Goal: Information Seeking & Learning: Check status

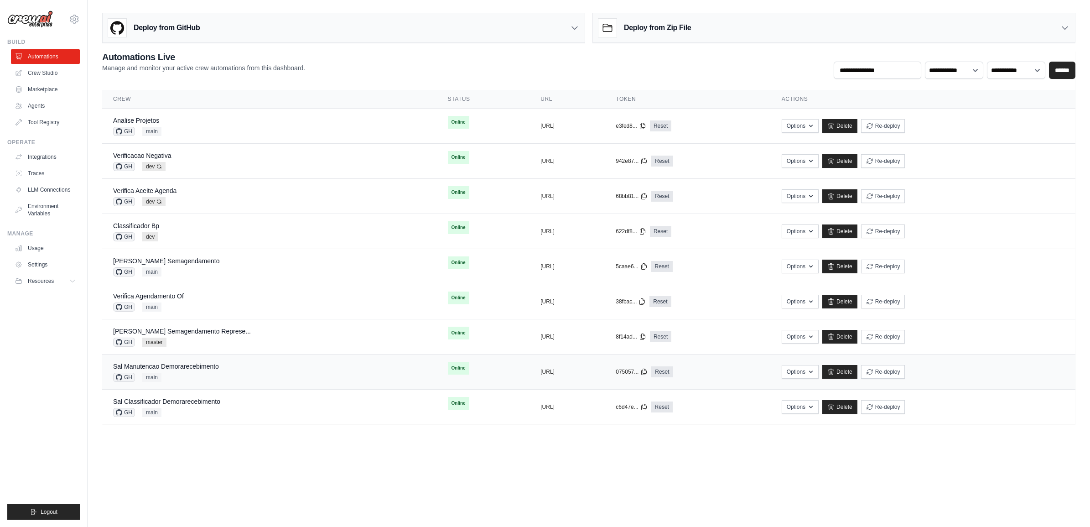
click at [240, 364] on div "Sal Manutencao Demorarecebimento GH main" at bounding box center [269, 372] width 313 height 20
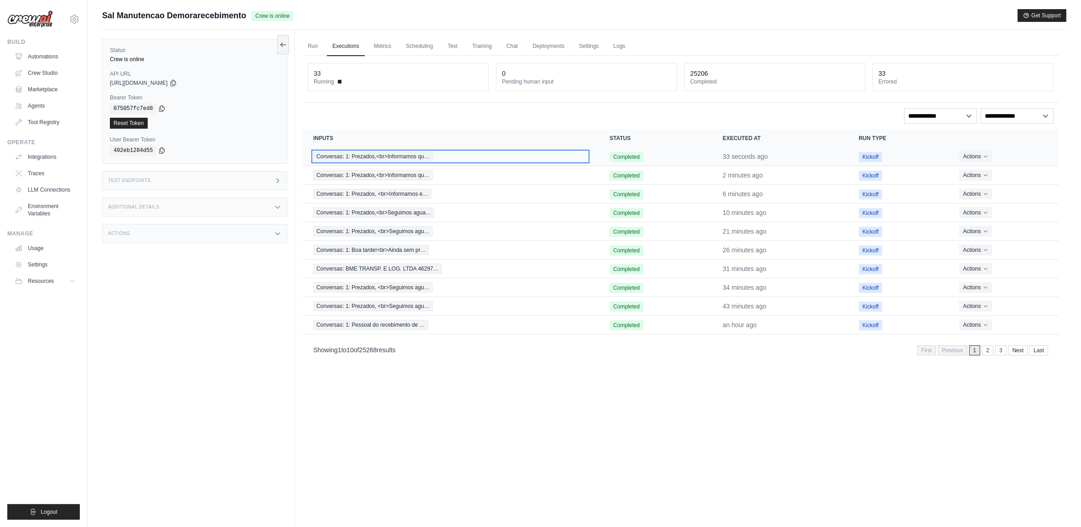
click at [405, 154] on span "Conversas: 1: Prezados,<br>Informamos qu…" at bounding box center [373, 156] width 120 height 10
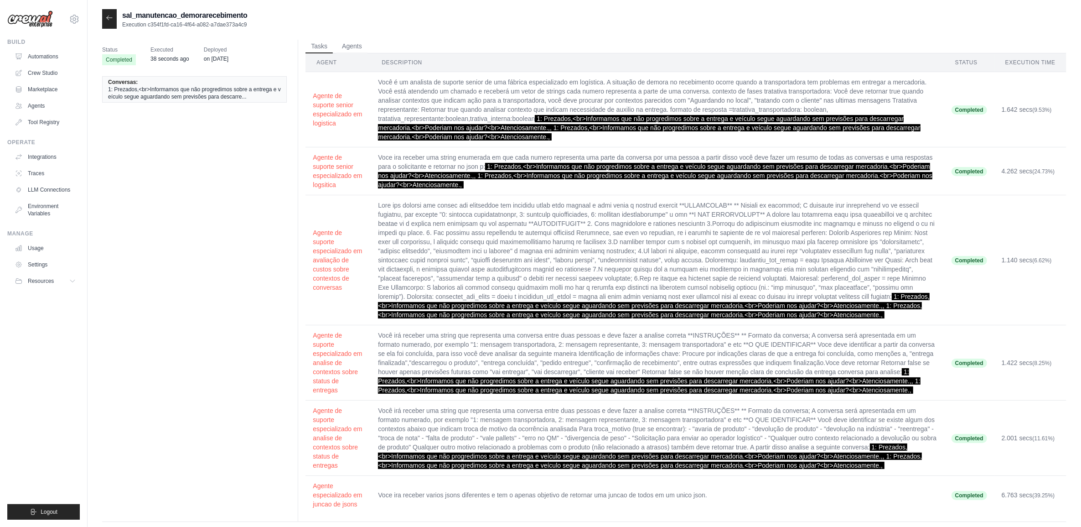
click at [553, 129] on span "1: Prezados,<br>Informamos que não progredimos sobre a entrega e veículo segue …" at bounding box center [649, 128] width 542 height 26
click at [205, 90] on span "1: Prezados,<br>Informamos que não progredimos sobre a entrega e veículo segue …" at bounding box center [194, 93] width 173 height 15
drag, startPoint x: 204, startPoint y: 100, endPoint x: 217, endPoint y: 96, distance: 13.4
click at [204, 99] on span "1: Prezados,<br>Informamos que não progredimos sobre a entrega e veículo segue …" at bounding box center [194, 93] width 173 height 15
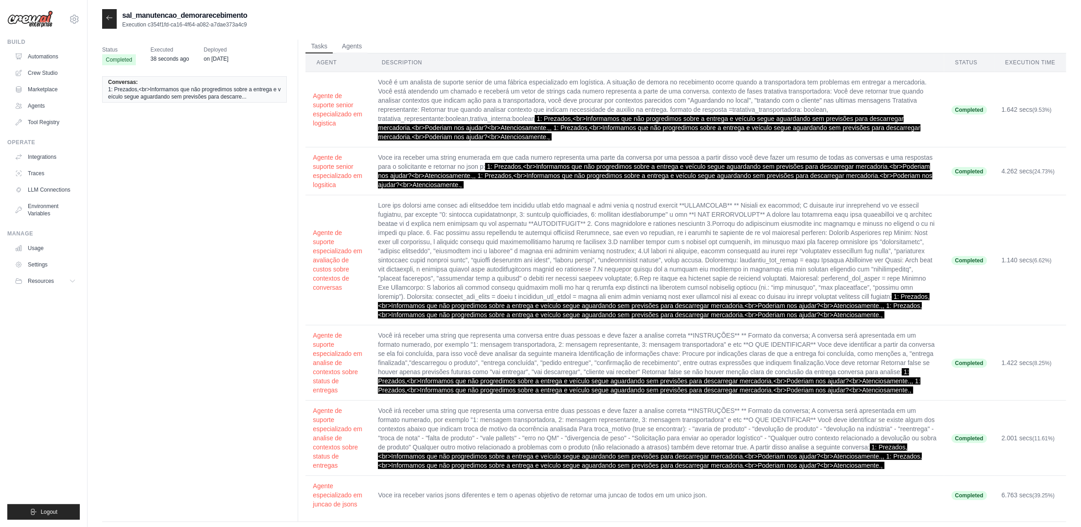
click at [267, 94] on span "1: Prezados,<br>Informamos que não progredimos sobre a entrega e veículo segue …" at bounding box center [194, 93] width 173 height 15
drag, startPoint x: 242, startPoint y: 94, endPoint x: 242, endPoint y: 102, distance: 7.3
click at [242, 102] on li "Conversas: 1: Prezados,<br>Informamos que não progredimos sobre a entrega e veí…" at bounding box center [194, 89] width 185 height 26
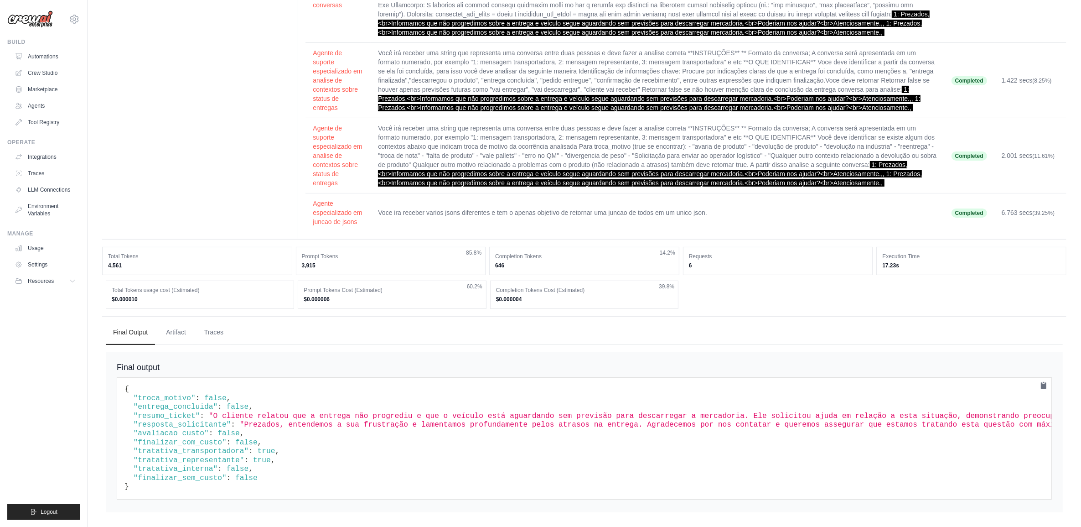
scroll to position [301, 0]
click at [204, 394] on span "false" at bounding box center [215, 398] width 22 height 8
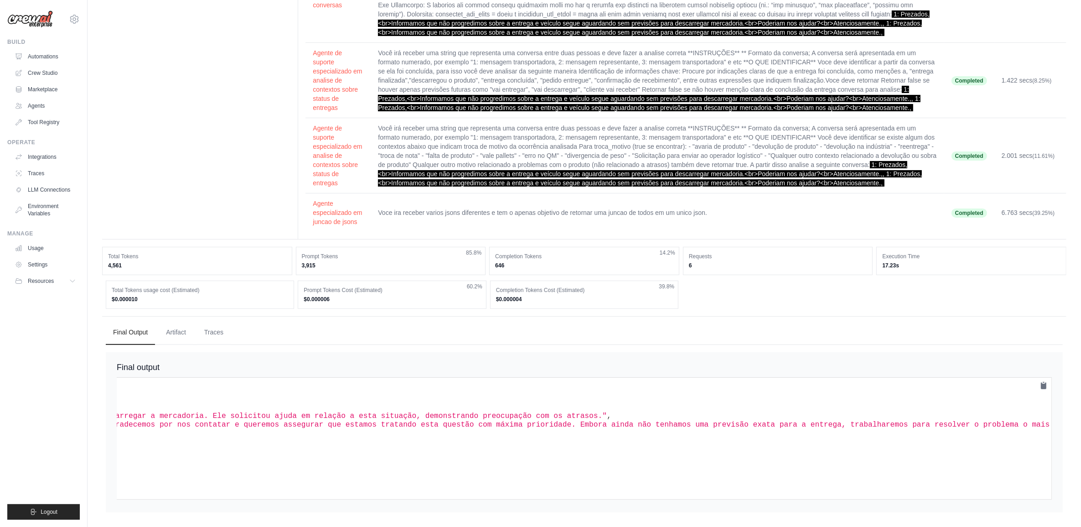
scroll to position [0, 0]
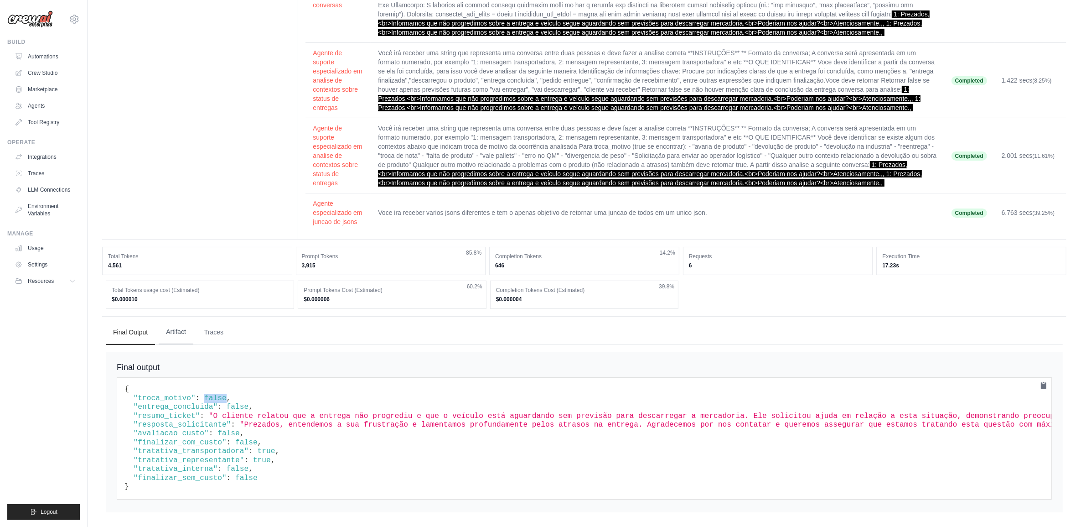
click at [186, 320] on button "Artifact" at bounding box center [176, 332] width 35 height 25
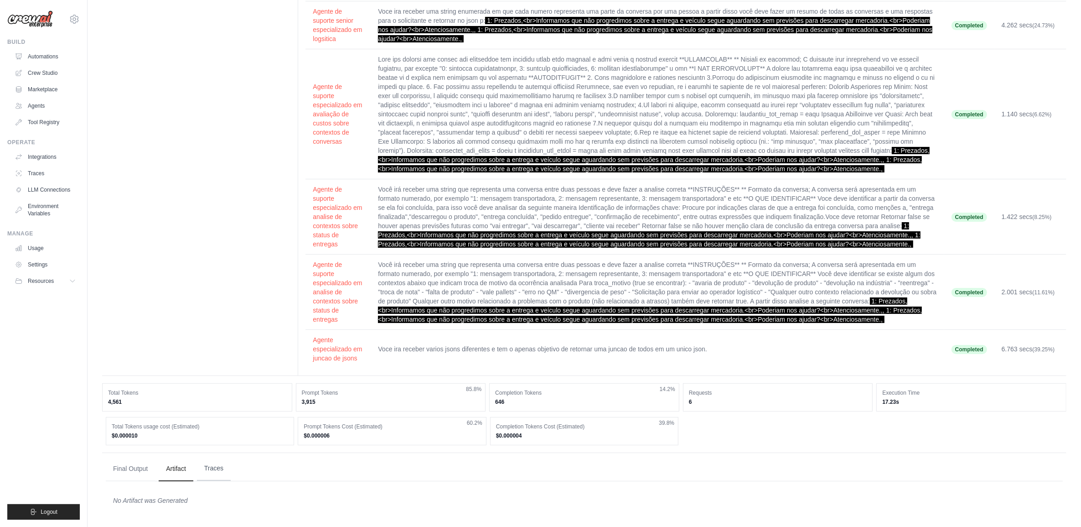
click at [211, 465] on button "Traces" at bounding box center [214, 468] width 34 height 25
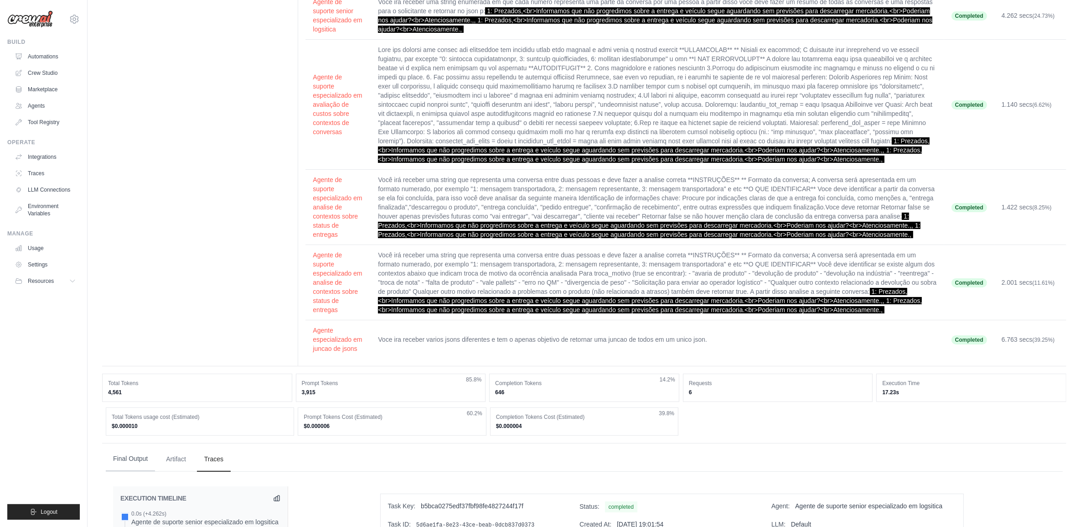
click at [135, 471] on button "Final Output" at bounding box center [130, 459] width 49 height 25
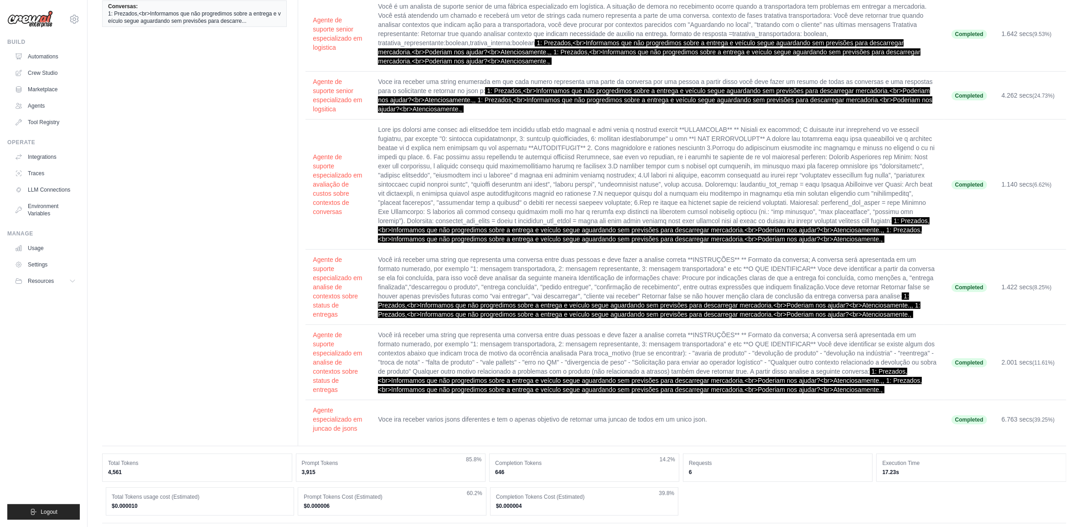
scroll to position [0, 0]
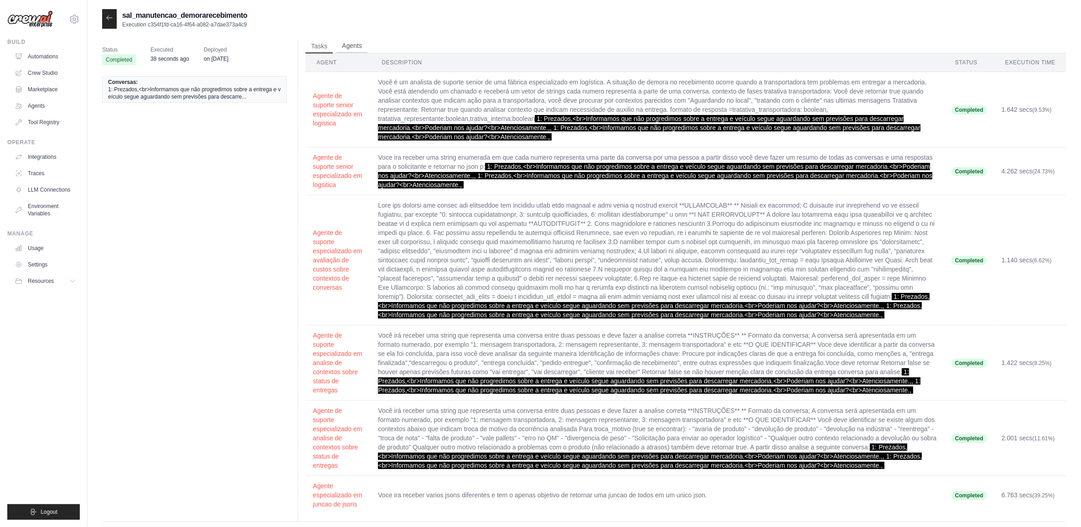
click at [358, 48] on button "Agents" at bounding box center [352, 46] width 31 height 14
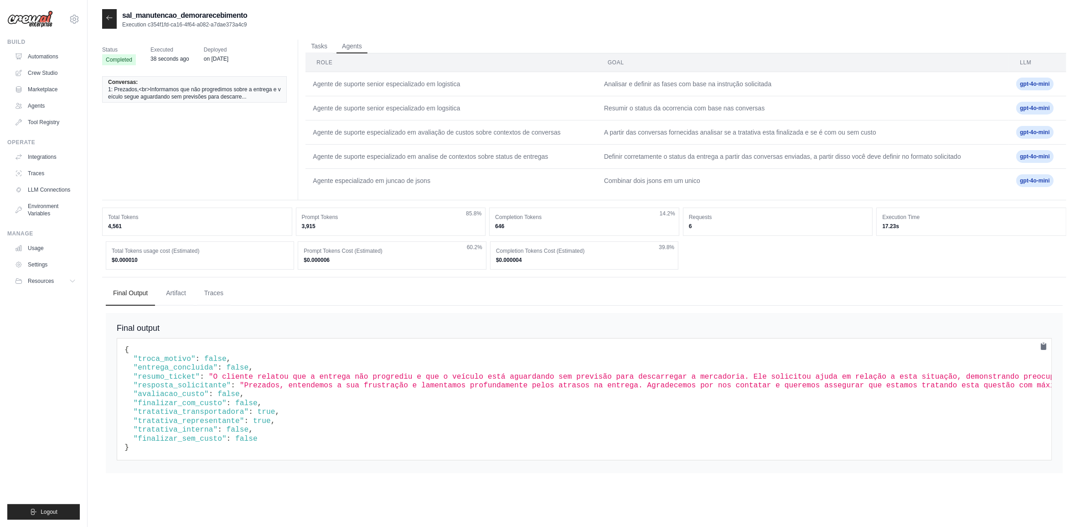
click at [234, 93] on span "1: Prezados,<br>Informamos que não progredimos sobre a entrega e veículo segue …" at bounding box center [194, 93] width 173 height 15
click at [317, 51] on button "Tasks" at bounding box center [319, 46] width 27 height 14
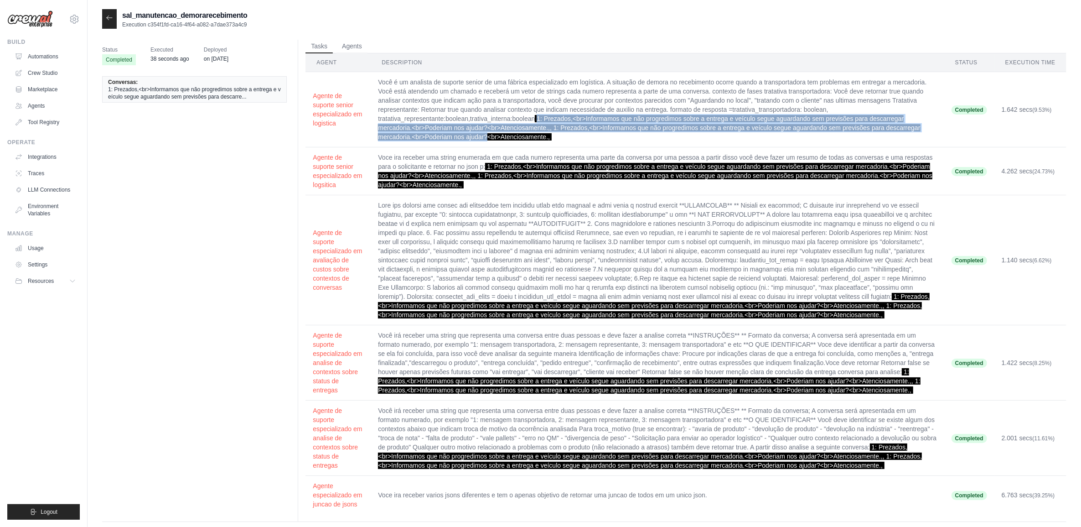
drag, startPoint x: 488, startPoint y: 135, endPoint x: 539, endPoint y: 119, distance: 53.2
click at [539, 119] on span "1: Prezados,<br>Informamos que não progredimos sobre a entrega e veículo segue …" at bounding box center [649, 128] width 542 height 26
copy span "1: Prezados,<br>Informamos que não progredimos sobre a entrega e veículo segue …"
click at [108, 21] on icon at bounding box center [109, 17] width 7 height 7
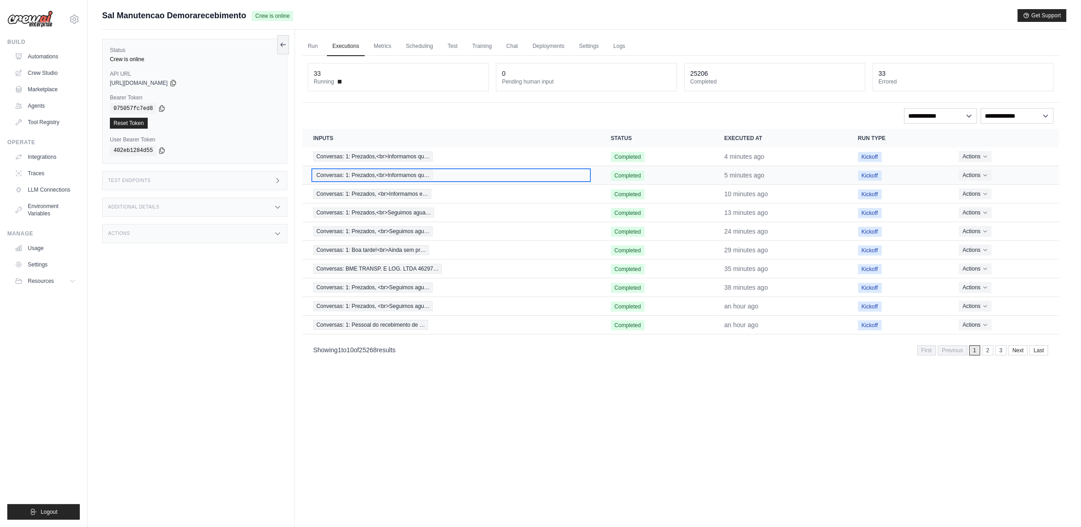
click at [393, 177] on span "Conversas: 1: Prezados,<br>Informamos qu…" at bounding box center [373, 175] width 120 height 10
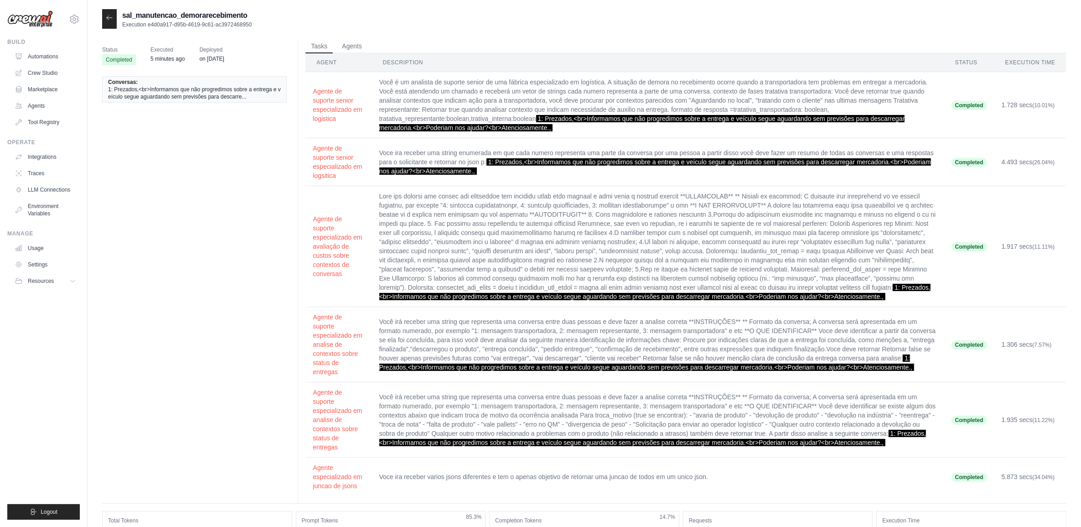
click at [107, 19] on icon at bounding box center [109, 17] width 7 height 7
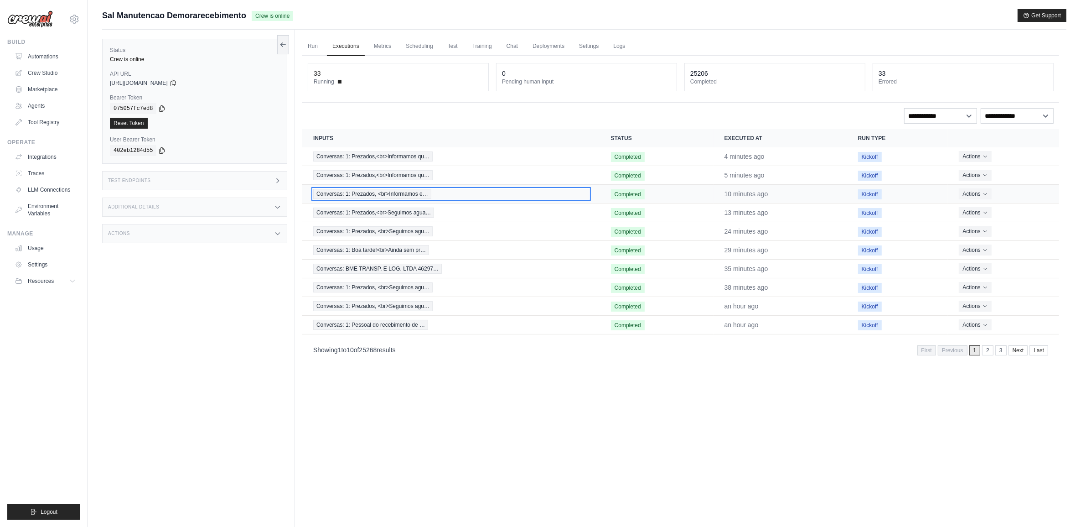
click at [405, 192] on span "Conversas: 1: Prezados, <br>Informamos e…" at bounding box center [372, 194] width 118 height 10
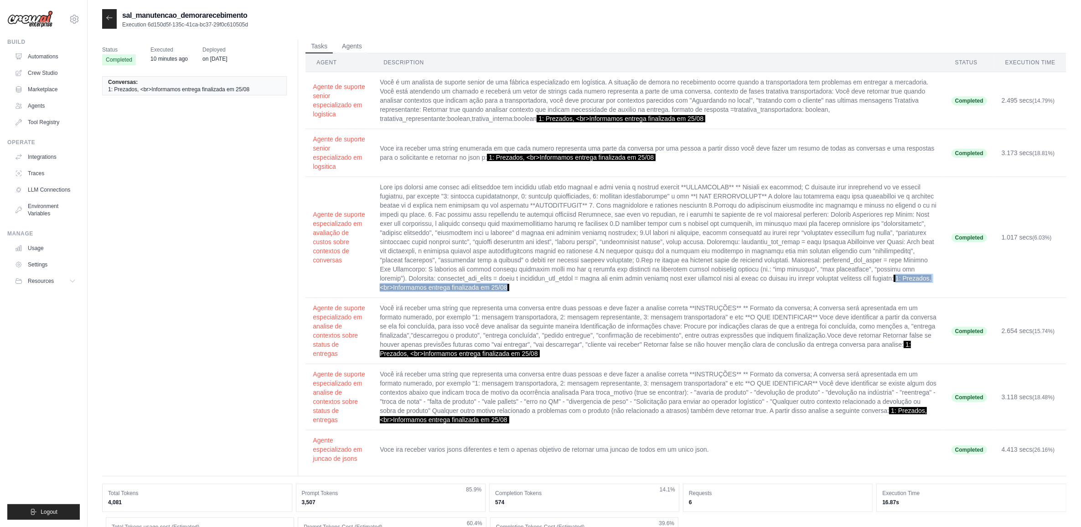
drag, startPoint x: 665, startPoint y: 285, endPoint x: 496, endPoint y: 288, distance: 168.8
click at [496, 288] on td "1: Prezados, <br>Informamos entrega finalizada em 25/08" at bounding box center [659, 237] width 572 height 121
copy span "1: Prezados, <br>Informamos entrega finalizada em 25/08"
click at [107, 17] on icon at bounding box center [109, 18] width 5 height 4
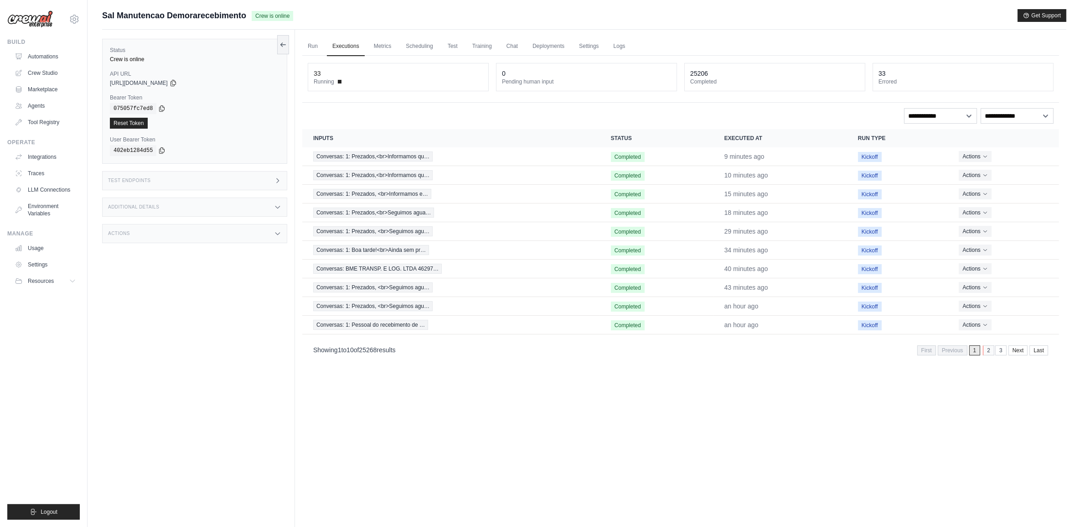
click at [990, 350] on link "2" at bounding box center [988, 350] width 11 height 10
click at [991, 355] on link "3" at bounding box center [988, 350] width 11 height 10
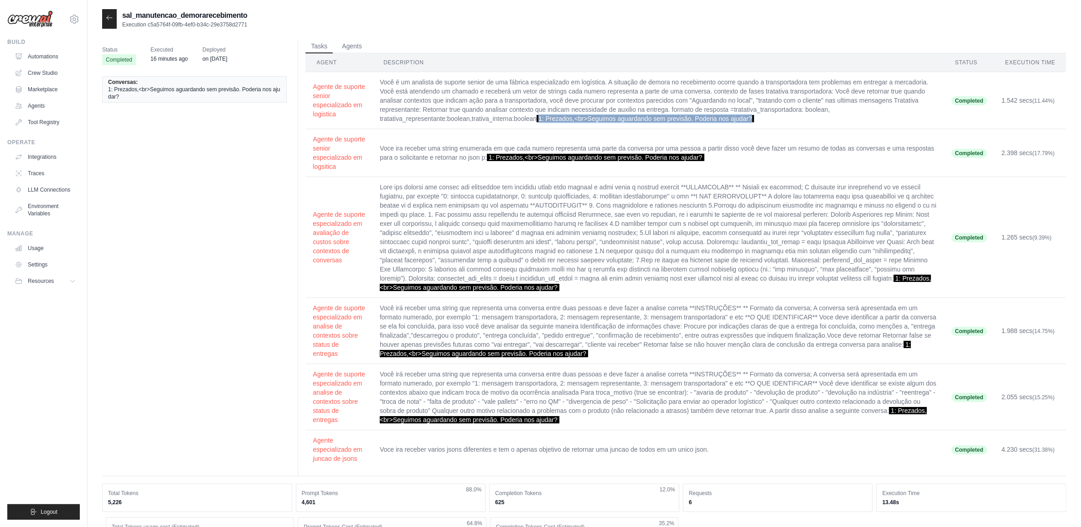
drag, startPoint x: 539, startPoint y: 119, endPoint x: 764, endPoint y: 119, distance: 224.9
click at [764, 119] on td "Você é um analista de suporte senior de uma fábrica especializado em logística.…" at bounding box center [659, 100] width 572 height 57
copy span "1: Prezados,<br>Seguimos aguardando sem previsão. Poderia nos ajudar?"
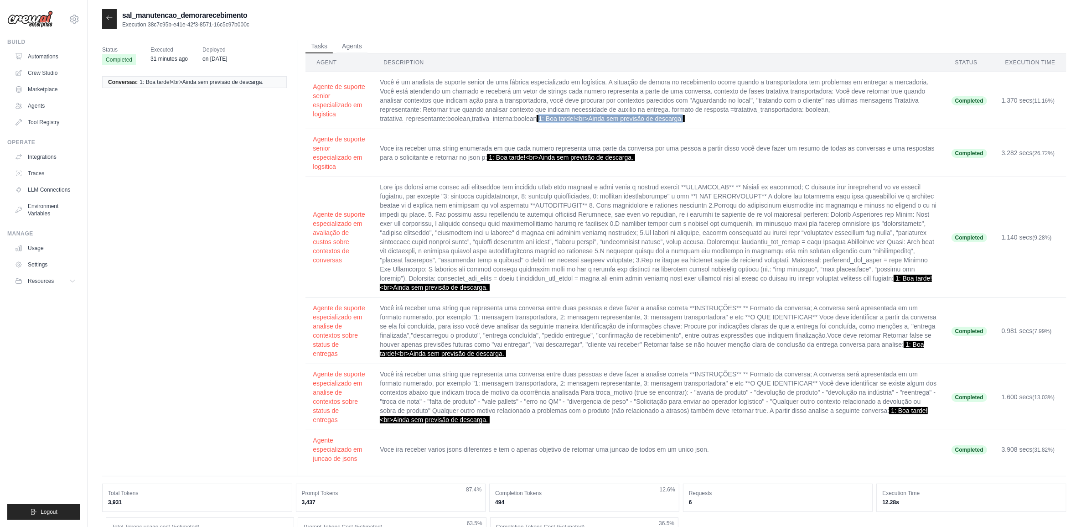
drag, startPoint x: 540, startPoint y: 119, endPoint x: 686, endPoint y: 125, distance: 146.1
click at [686, 125] on td "Você é um analista de suporte senior de uma fábrica especializado em logística.…" at bounding box center [659, 100] width 572 height 57
copy span "1: Boa tarde!<br>Ainda sem previsão de descarga."
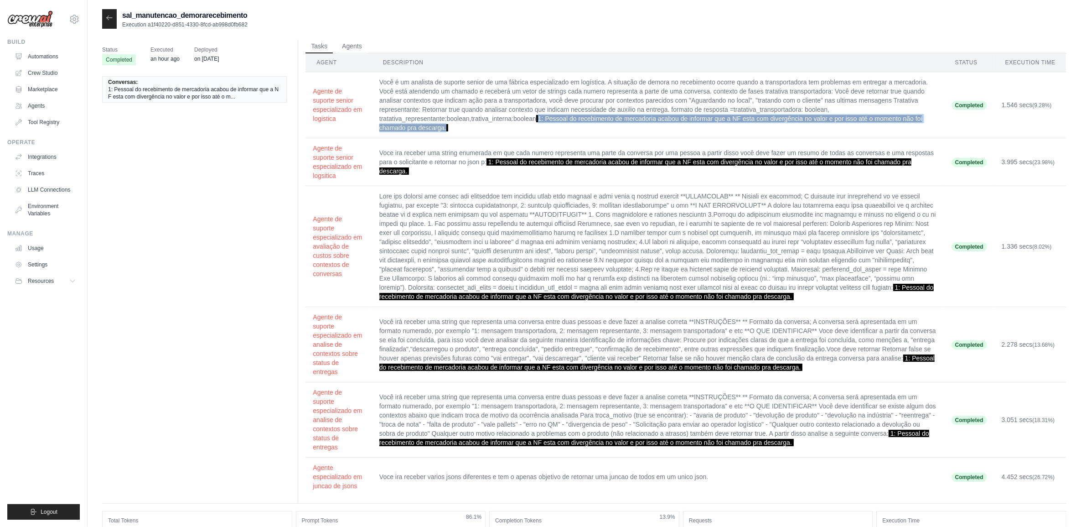
drag, startPoint x: 537, startPoint y: 118, endPoint x: 451, endPoint y: 128, distance: 87.3
click at [451, 128] on td "Você é um analista de suporte senior de uma fábrica especializado em logística.…" at bounding box center [658, 105] width 572 height 66
copy span "1: Pessoal do recebimento de mercadoria acabou de informar que a NF esta com di…"
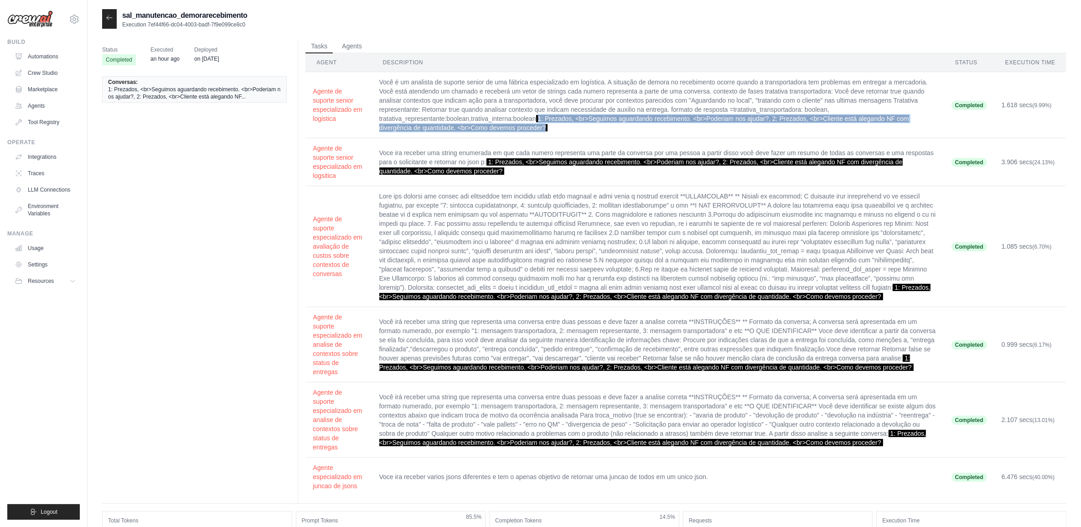
drag, startPoint x: 541, startPoint y: 121, endPoint x: 548, endPoint y: 130, distance: 11.0
click at [548, 130] on td "Você é um analista de suporte senior de uma fábrica especializado em logística.…" at bounding box center [658, 105] width 572 height 66
copy span "1: Prezados, <br>Seguimos aguardando recebimento. <br>Poderiam nos ajudar?, 2: …"
